Goal: Entertainment & Leisure: Consume media (video, audio)

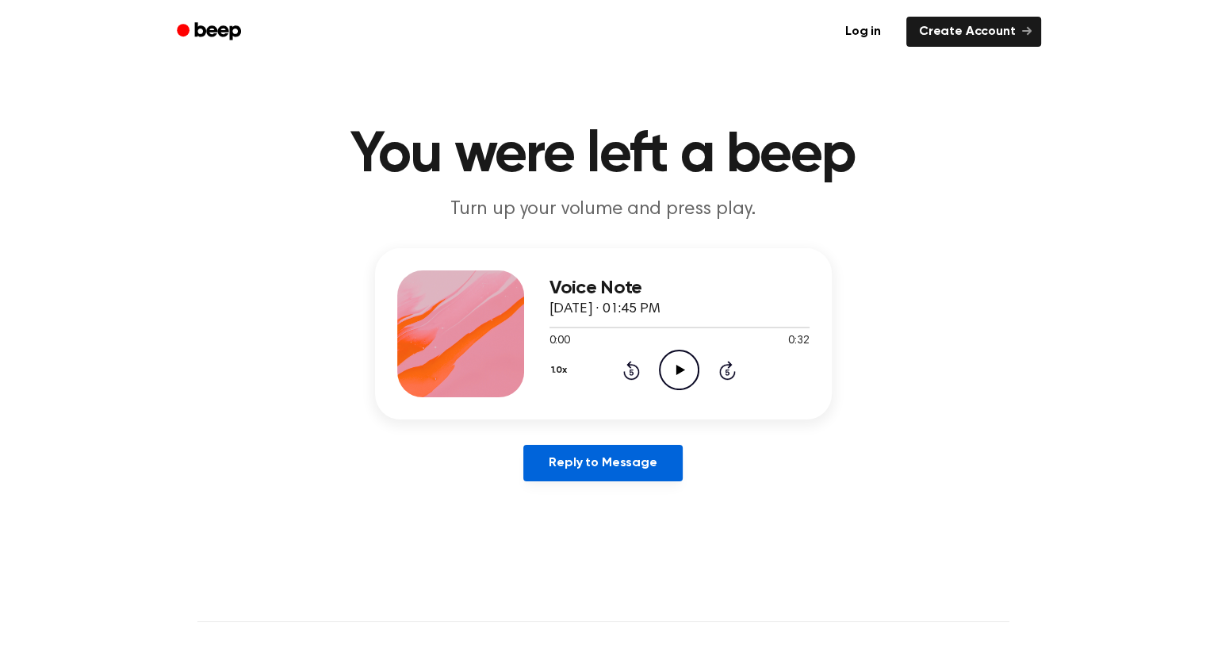
click at [626, 456] on link "Reply to Message" at bounding box center [602, 463] width 159 height 36
click at [672, 365] on icon "Play Audio" at bounding box center [679, 370] width 40 height 40
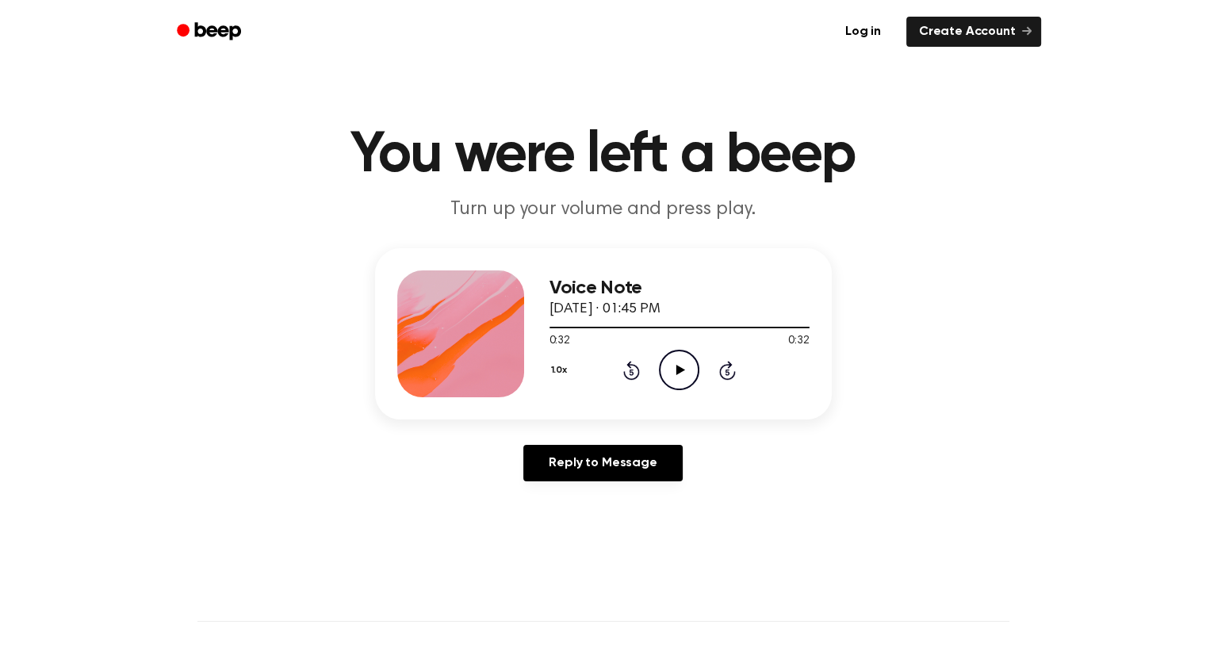
click at [695, 369] on icon "Play Audio" at bounding box center [679, 370] width 40 height 40
click at [676, 363] on icon "Play Audio" at bounding box center [679, 370] width 40 height 40
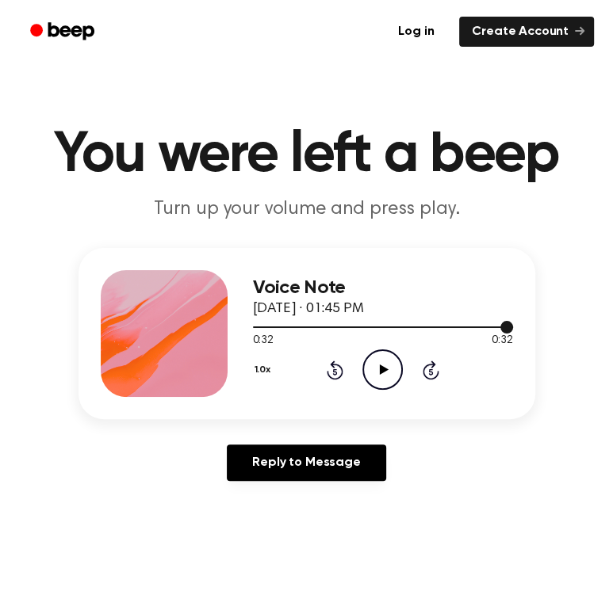
click at [454, 327] on div at bounding box center [383, 328] width 260 height 2
click at [388, 373] on icon "Play Audio" at bounding box center [382, 370] width 40 height 40
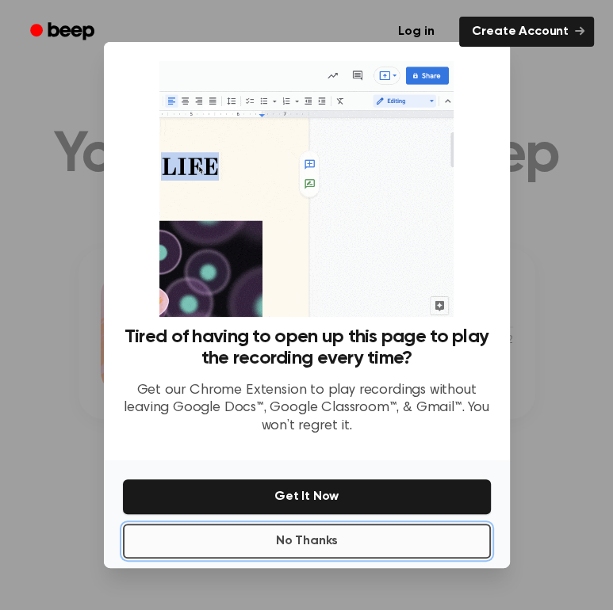
click at [351, 543] on button "No Thanks" at bounding box center [307, 541] width 368 height 35
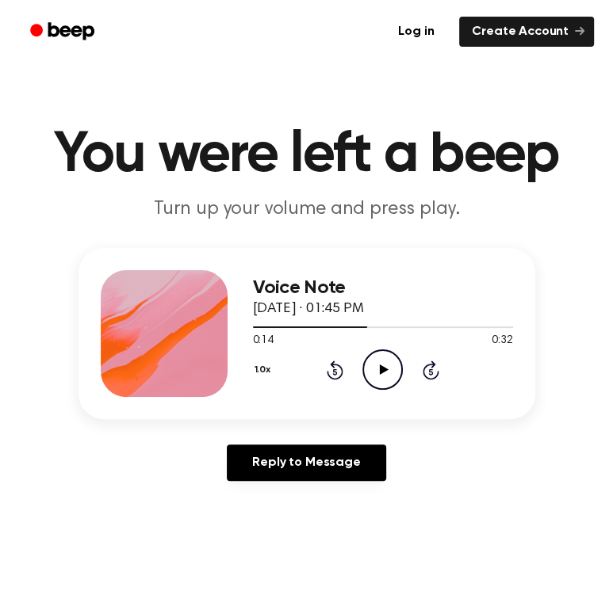
click at [388, 372] on icon "Play Audio" at bounding box center [382, 370] width 40 height 40
click at [401, 372] on circle at bounding box center [382, 369] width 39 height 39
click at [393, 365] on icon "Play Audio" at bounding box center [382, 370] width 40 height 40
click at [277, 327] on div at bounding box center [370, 328] width 235 height 2
click at [381, 375] on icon "Play Audio" at bounding box center [382, 370] width 40 height 40
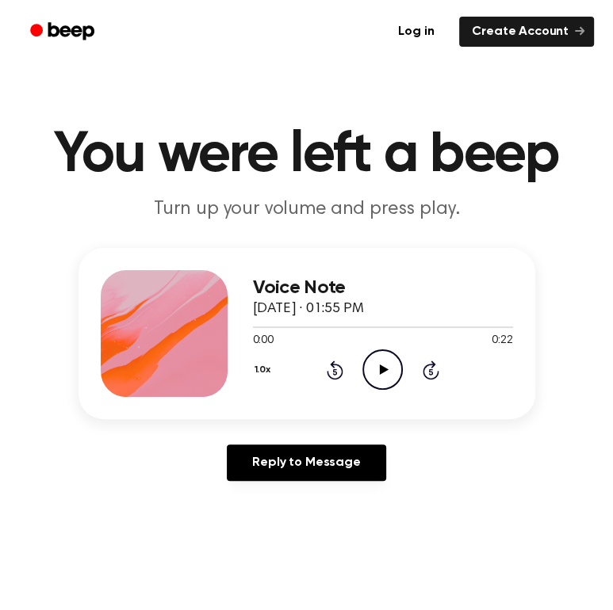
click at [386, 369] on icon at bounding box center [384, 370] width 9 height 10
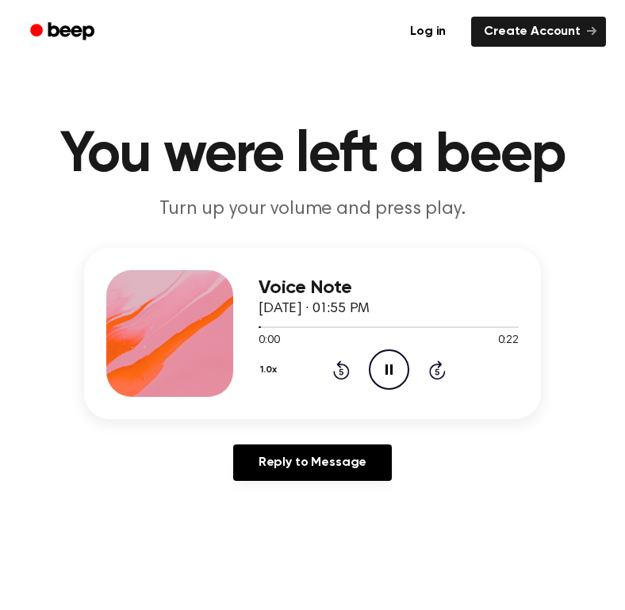
click at [261, 372] on button "1.0x" at bounding box center [270, 370] width 24 height 27
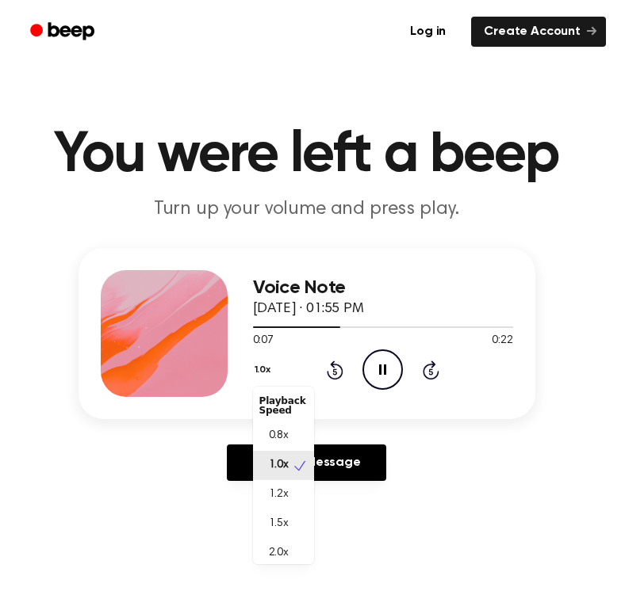
click at [503, 268] on div "Voice Note [DATE] · 01:55 PM 0:07 0:22 Your browser does not support the [objec…" at bounding box center [306, 333] width 457 height 171
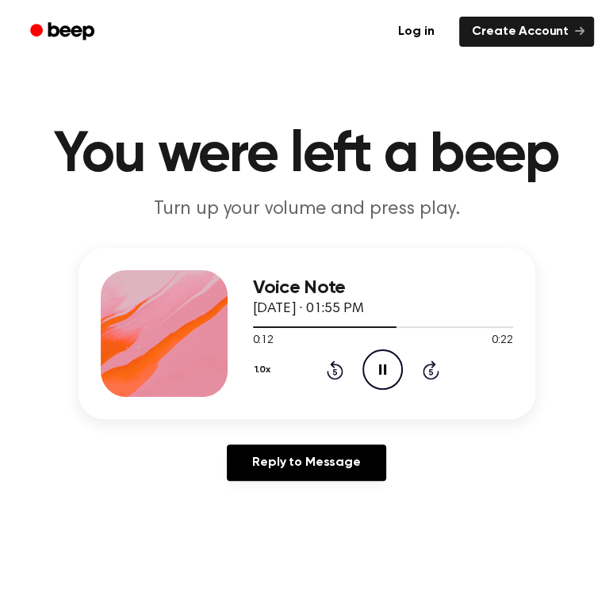
click at [382, 374] on icon "Pause Audio" at bounding box center [382, 370] width 40 height 40
click at [382, 374] on icon "Play Audio" at bounding box center [382, 370] width 40 height 40
click at [393, 362] on icon "Play Audio" at bounding box center [382, 370] width 40 height 40
click at [369, 327] on div at bounding box center [340, 328] width 175 height 2
click at [423, 371] on icon at bounding box center [431, 370] width 17 height 19
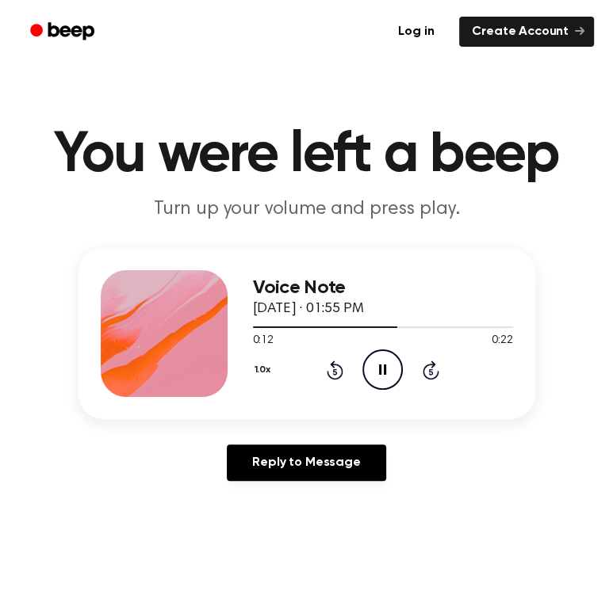
click at [376, 378] on icon "Pause Audio" at bounding box center [382, 370] width 40 height 40
drag, startPoint x: 339, startPoint y: 376, endPoint x: 349, endPoint y: 370, distance: 11.7
click at [339, 376] on icon at bounding box center [335, 370] width 17 height 19
click at [392, 369] on icon "Play Audio" at bounding box center [382, 370] width 40 height 40
click at [377, 373] on icon "Pause Audio" at bounding box center [382, 370] width 40 height 40
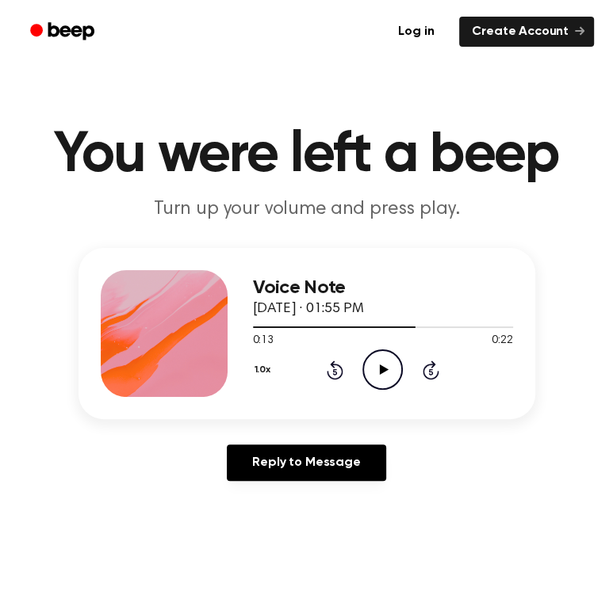
click at [388, 375] on icon "Play Audio" at bounding box center [382, 370] width 40 height 40
click at [381, 379] on icon "Pause Audio" at bounding box center [382, 370] width 40 height 40
click at [396, 373] on icon "Play Audio" at bounding box center [382, 370] width 40 height 40
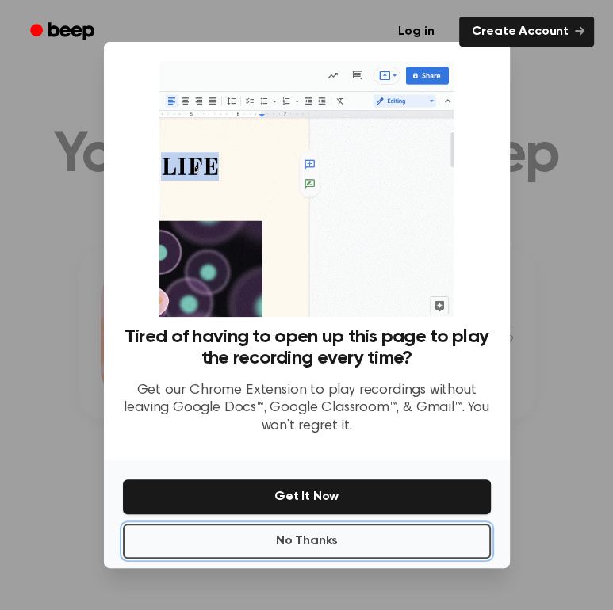
drag, startPoint x: 336, startPoint y: 543, endPoint x: 330, endPoint y: 531, distance: 13.5
click at [334, 543] on button "No Thanks" at bounding box center [307, 541] width 368 height 35
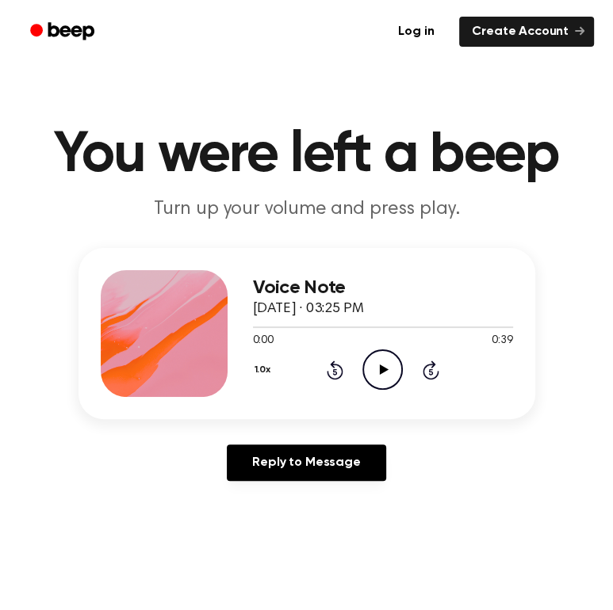
click at [365, 372] on icon "Play Audio" at bounding box center [382, 370] width 40 height 40
click at [262, 327] on div at bounding box center [284, 328] width 62 height 2
click at [330, 373] on icon "Rewind 5 seconds" at bounding box center [334, 370] width 17 height 21
click at [329, 373] on icon "Rewind 5 seconds" at bounding box center [334, 370] width 17 height 21
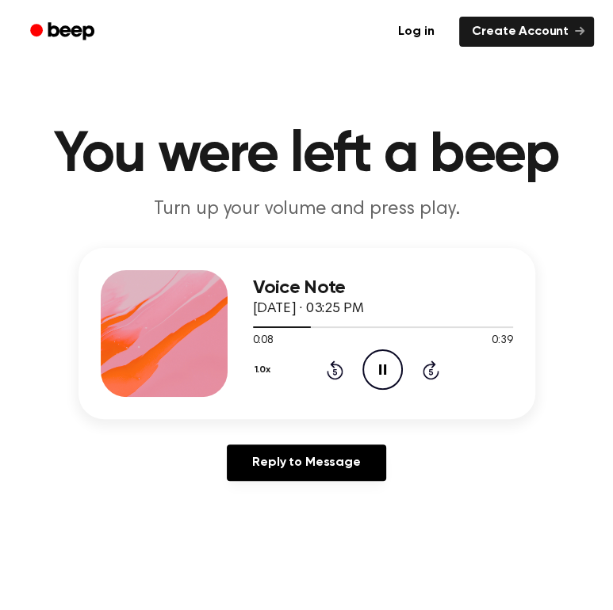
click at [385, 379] on icon "Pause Audio" at bounding box center [382, 370] width 40 height 40
click at [385, 379] on icon "Play Audio" at bounding box center [382, 370] width 40 height 40
click at [377, 373] on icon "Pause Audio" at bounding box center [382, 370] width 40 height 40
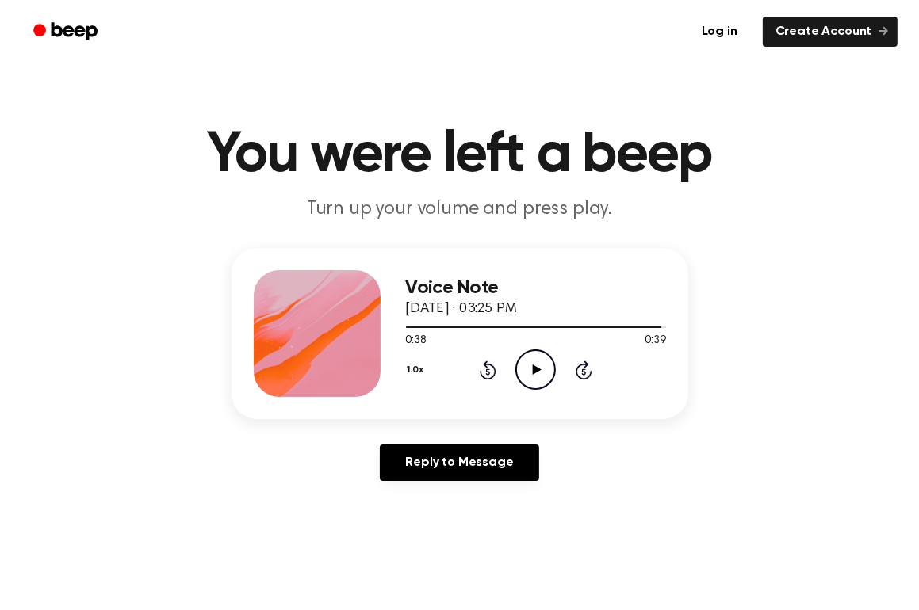
click at [536, 370] on icon at bounding box center [537, 370] width 9 height 10
click at [491, 369] on icon "Rewind 5 seconds" at bounding box center [487, 370] width 17 height 21
click at [533, 374] on icon at bounding box center [537, 370] width 9 height 10
drag, startPoint x: 629, startPoint y: 324, endPoint x: 469, endPoint y: 327, distance: 159.4
click at [294, 329] on div "Voice Note September 25, 2025 · 03:25 PM 0:36 0:39 Your browser does not suppor…" at bounding box center [460, 333] width 457 height 171
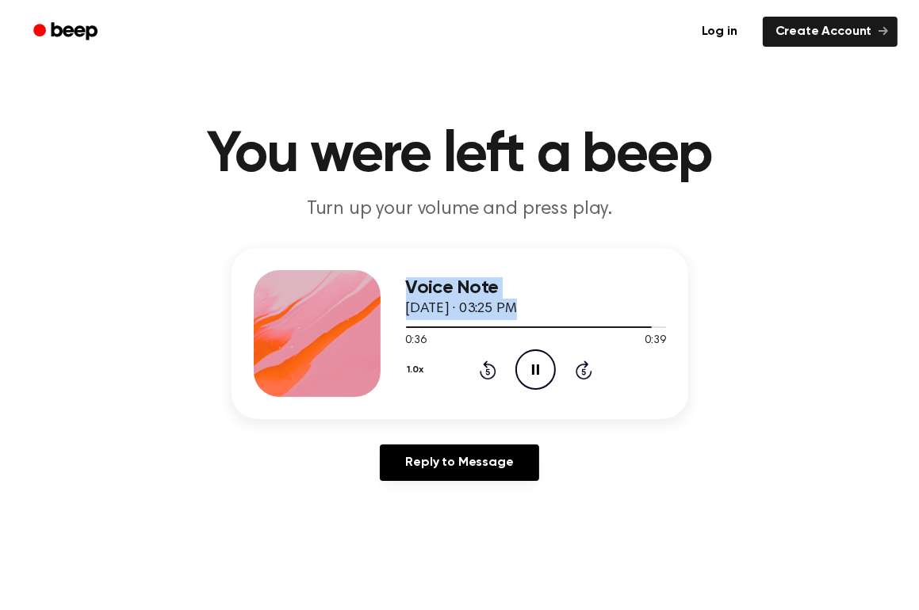
click at [601, 318] on div "Voice Note September 25, 2025 · 03:25 PM" at bounding box center [536, 298] width 260 height 43
click at [517, 308] on span "September 25, 2025 · 03:25 PM" at bounding box center [461, 309] width 111 height 14
drag, startPoint x: 657, startPoint y: 327, endPoint x: 491, endPoint y: 326, distance: 166.5
click at [450, 338] on div "0:38 0:39 Your browser does not support the [object Object] element." at bounding box center [536, 334] width 260 height 29
click at [529, 319] on div "Voice Note September 25, 2025 · 03:25 PM" at bounding box center [536, 298] width 260 height 43
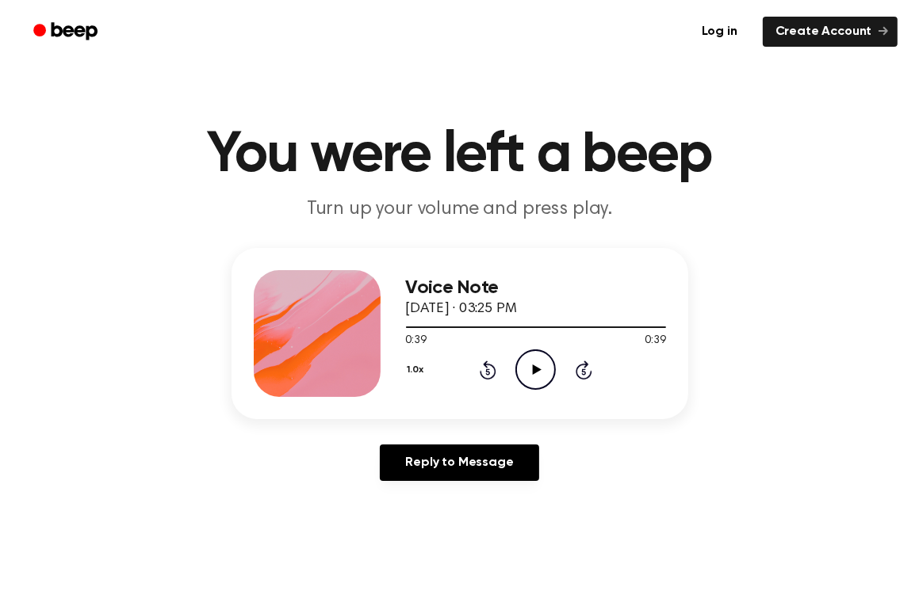
click at [545, 373] on icon "Play Audio" at bounding box center [535, 370] width 40 height 40
click at [536, 378] on icon "Pause Audio" at bounding box center [535, 370] width 40 height 40
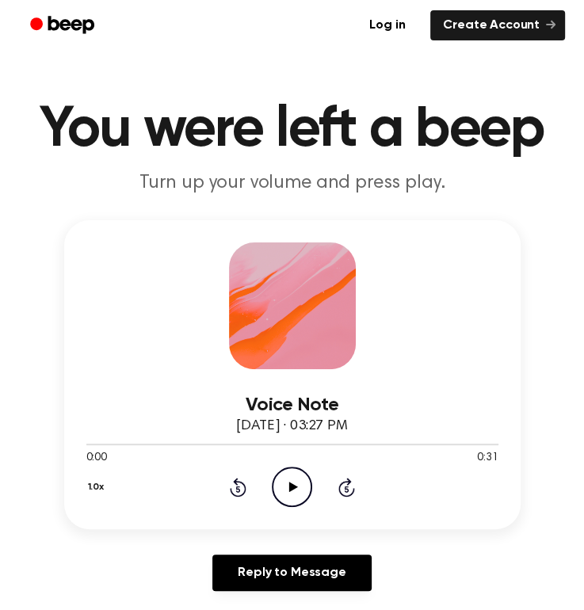
click at [278, 492] on icon "Play Audio" at bounding box center [292, 487] width 40 height 40
click at [297, 486] on icon "Pause Audio" at bounding box center [292, 487] width 40 height 40
click at [308, 489] on icon "Play Audio" at bounding box center [292, 487] width 40 height 40
click at [118, 442] on div at bounding box center [292, 444] width 412 height 13
click at [304, 496] on icon "Pause Audio" at bounding box center [292, 487] width 40 height 40
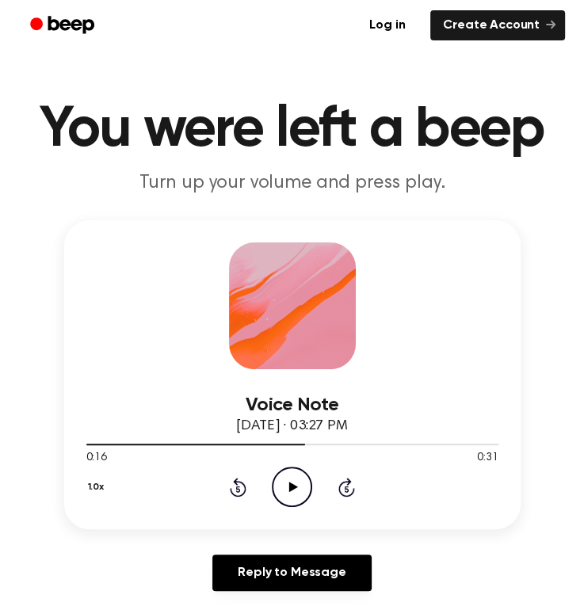
click at [279, 477] on icon "Play Audio" at bounding box center [292, 487] width 40 height 40
click at [287, 490] on icon "Pause Audio" at bounding box center [292, 487] width 40 height 40
click at [323, 445] on div at bounding box center [230, 445] width 288 height 2
click at [133, 445] on div at bounding box center [161, 445] width 151 height 2
click at [289, 480] on icon "Play Audio" at bounding box center [292, 487] width 40 height 40
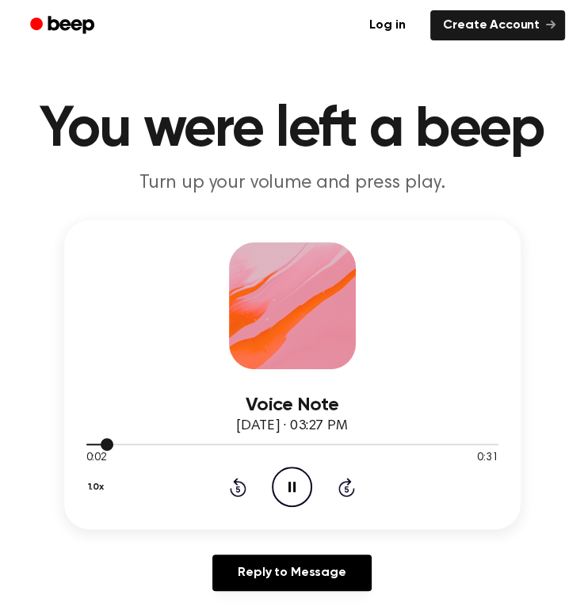
click at [147, 444] on div at bounding box center [292, 445] width 412 height 2
click at [178, 445] on div at bounding box center [292, 445] width 412 height 2
click at [222, 445] on div at bounding box center [292, 445] width 412 height 2
click at [301, 484] on icon "Pause Audio" at bounding box center [292, 487] width 40 height 40
click at [303, 488] on icon "Play Audio" at bounding box center [292, 487] width 40 height 40
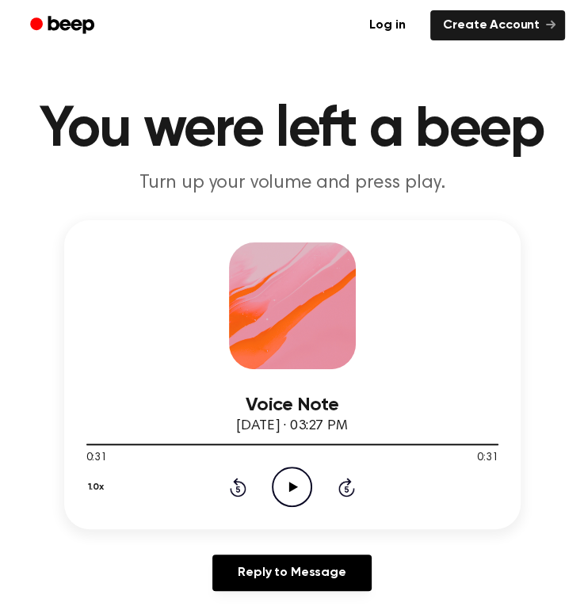
click at [302, 482] on icon "Play Audio" at bounding box center [292, 487] width 40 height 40
click at [293, 503] on icon "Pause Audio" at bounding box center [292, 487] width 40 height 40
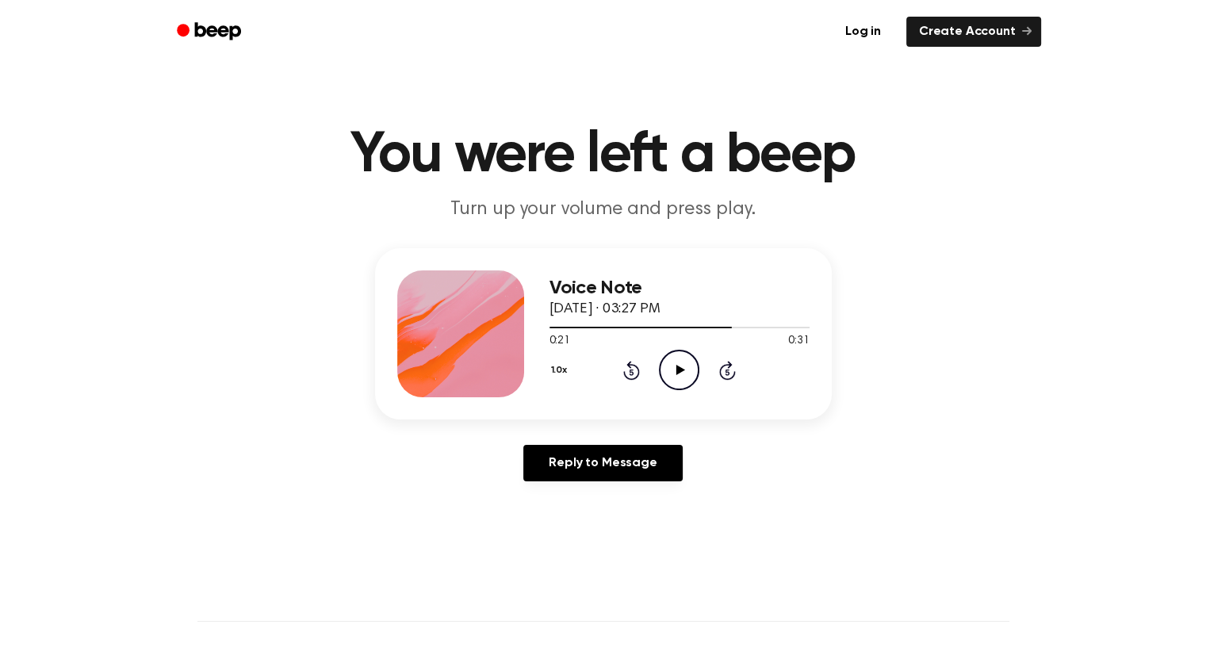
click at [676, 369] on icon at bounding box center [680, 370] width 9 height 10
click at [656, 325] on div at bounding box center [679, 326] width 260 height 13
click at [679, 376] on icon "Pause Audio" at bounding box center [679, 370] width 40 height 40
click at [669, 362] on icon "Play Audio" at bounding box center [679, 370] width 40 height 40
click at [599, 328] on div at bounding box center [679, 326] width 260 height 13
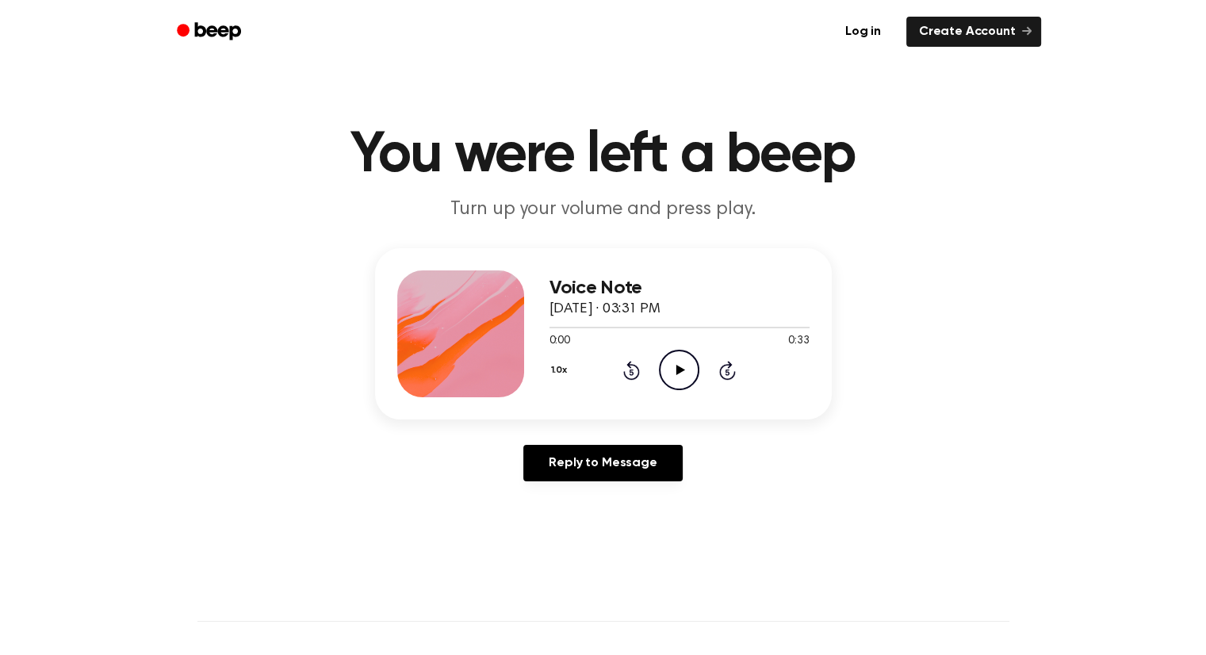
click at [672, 367] on icon "Play Audio" at bounding box center [679, 370] width 40 height 40
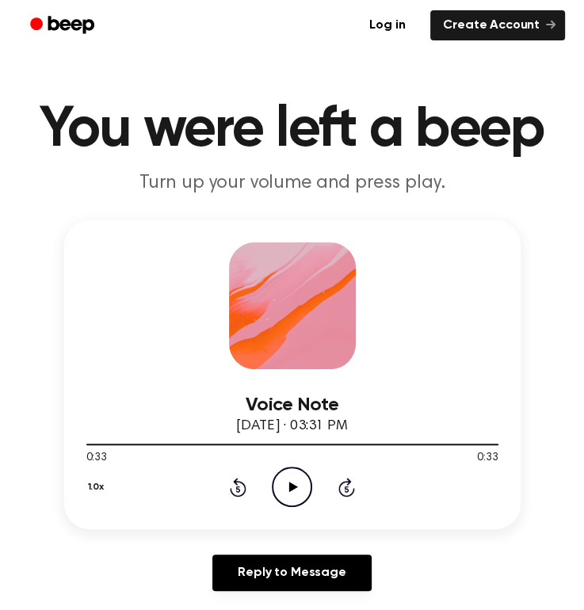
click at [289, 486] on icon "Play Audio" at bounding box center [292, 487] width 40 height 40
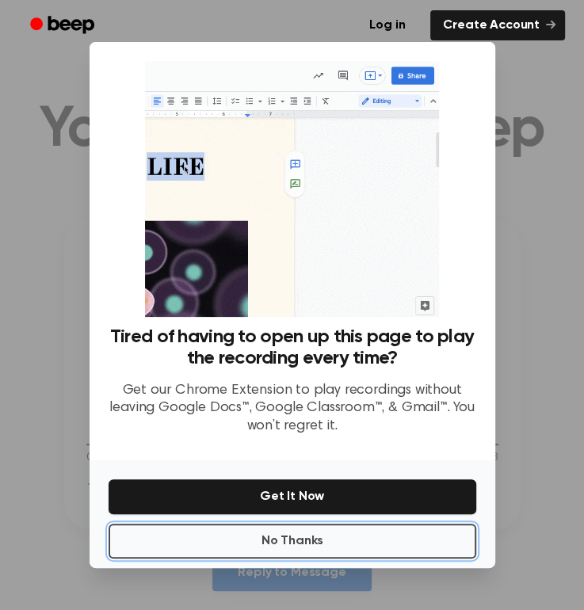
click at [304, 556] on button "No Thanks" at bounding box center [293, 541] width 368 height 35
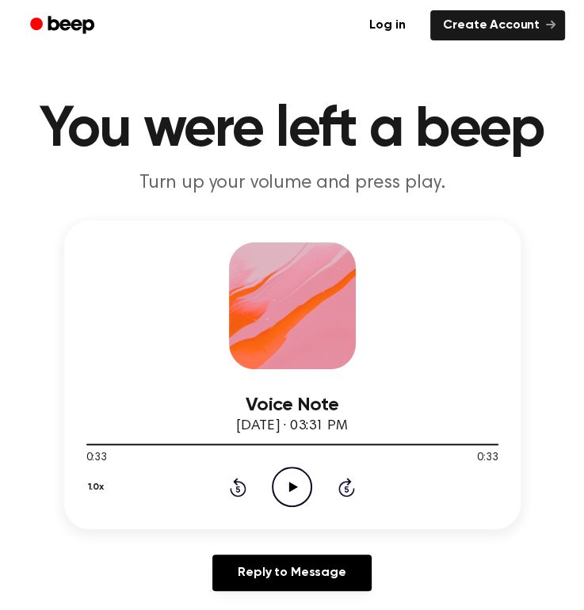
click at [285, 490] on icon "Play Audio" at bounding box center [292, 487] width 40 height 40
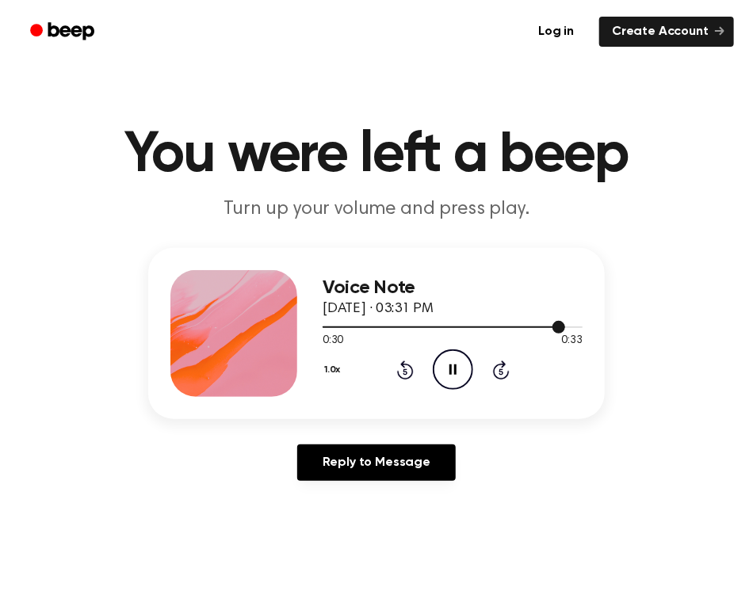
click at [482, 327] on div at bounding box center [444, 328] width 243 height 2
click at [397, 329] on div at bounding box center [453, 326] width 260 height 13
click at [455, 385] on icon "Pause Audio" at bounding box center [453, 370] width 40 height 40
click at [413, 327] on div at bounding box center [404, 328] width 163 height 2
click at [454, 366] on icon "Play Audio" at bounding box center [453, 370] width 40 height 40
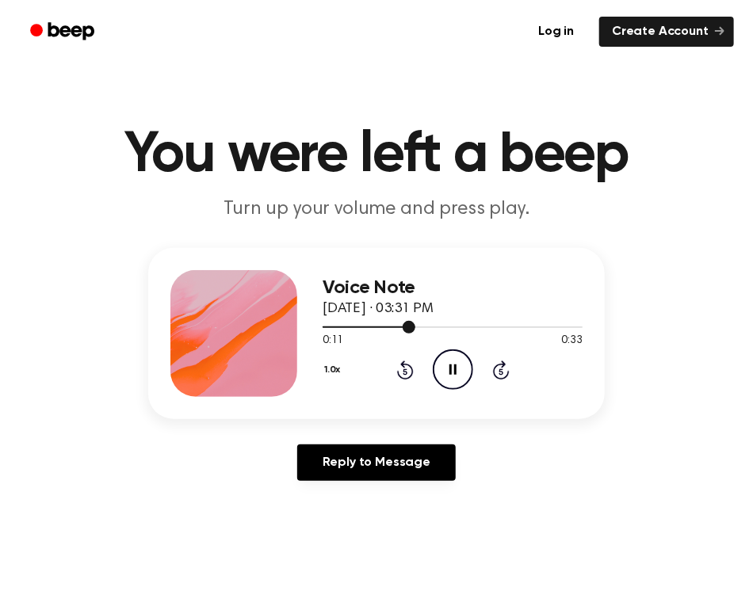
click at [370, 327] on div at bounding box center [369, 328] width 93 height 2
click at [450, 376] on icon "Pause Audio" at bounding box center [453, 370] width 40 height 40
click at [451, 364] on icon "Play Audio" at bounding box center [453, 370] width 40 height 40
click at [445, 327] on div at bounding box center [400, 328] width 155 height 2
click at [466, 367] on icon "Pause Audio" at bounding box center [453, 370] width 40 height 40
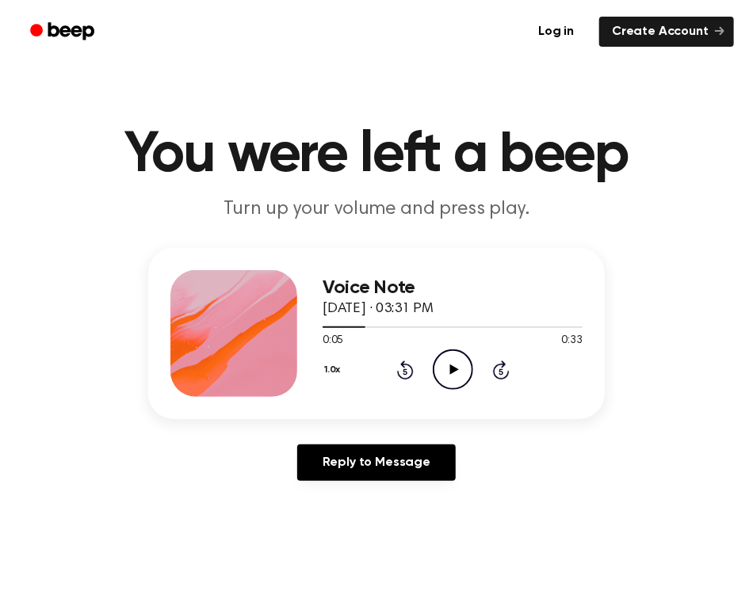
click at [468, 377] on icon "Play Audio" at bounding box center [453, 370] width 40 height 40
click at [468, 377] on icon "Pause Audio" at bounding box center [453, 370] width 40 height 40
click at [362, 330] on div at bounding box center [453, 326] width 260 height 13
click at [454, 366] on icon "Play Audio" at bounding box center [453, 370] width 40 height 40
click at [438, 331] on div at bounding box center [453, 326] width 260 height 13
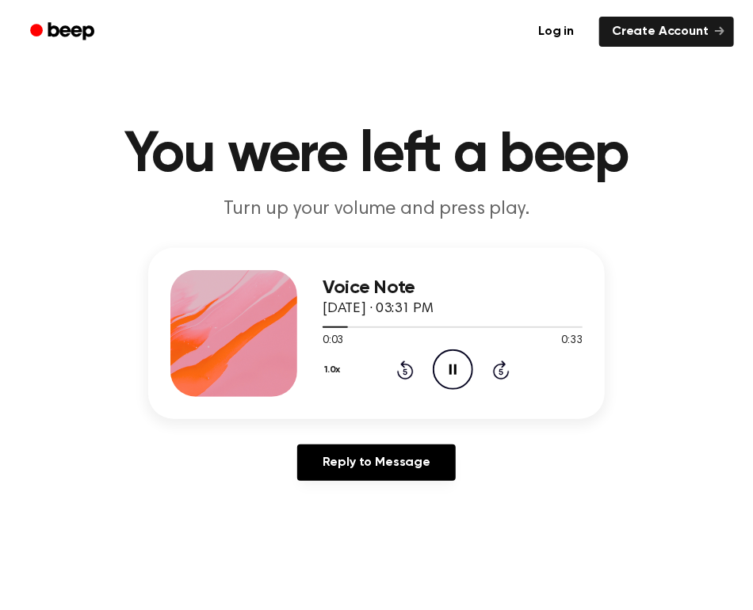
click at [508, 364] on icon "Skip 5 seconds" at bounding box center [500, 370] width 17 height 21
click at [412, 374] on icon at bounding box center [405, 370] width 17 height 19
click at [461, 373] on icon "Pause Audio" at bounding box center [453, 370] width 40 height 40
click at [448, 373] on icon "Play Audio" at bounding box center [453, 370] width 40 height 40
click at [517, 327] on div at bounding box center [447, 328] width 249 height 2
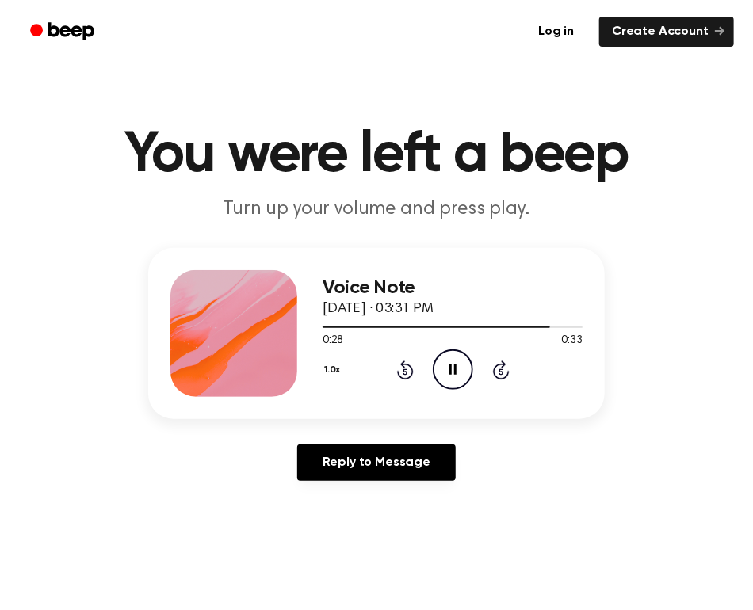
click at [453, 373] on icon "Pause Audio" at bounding box center [453, 370] width 40 height 40
click at [454, 372] on icon at bounding box center [454, 370] width 9 height 10
click at [447, 381] on icon "Pause Audio" at bounding box center [453, 370] width 40 height 40
